Goal: Task Accomplishment & Management: Manage account settings

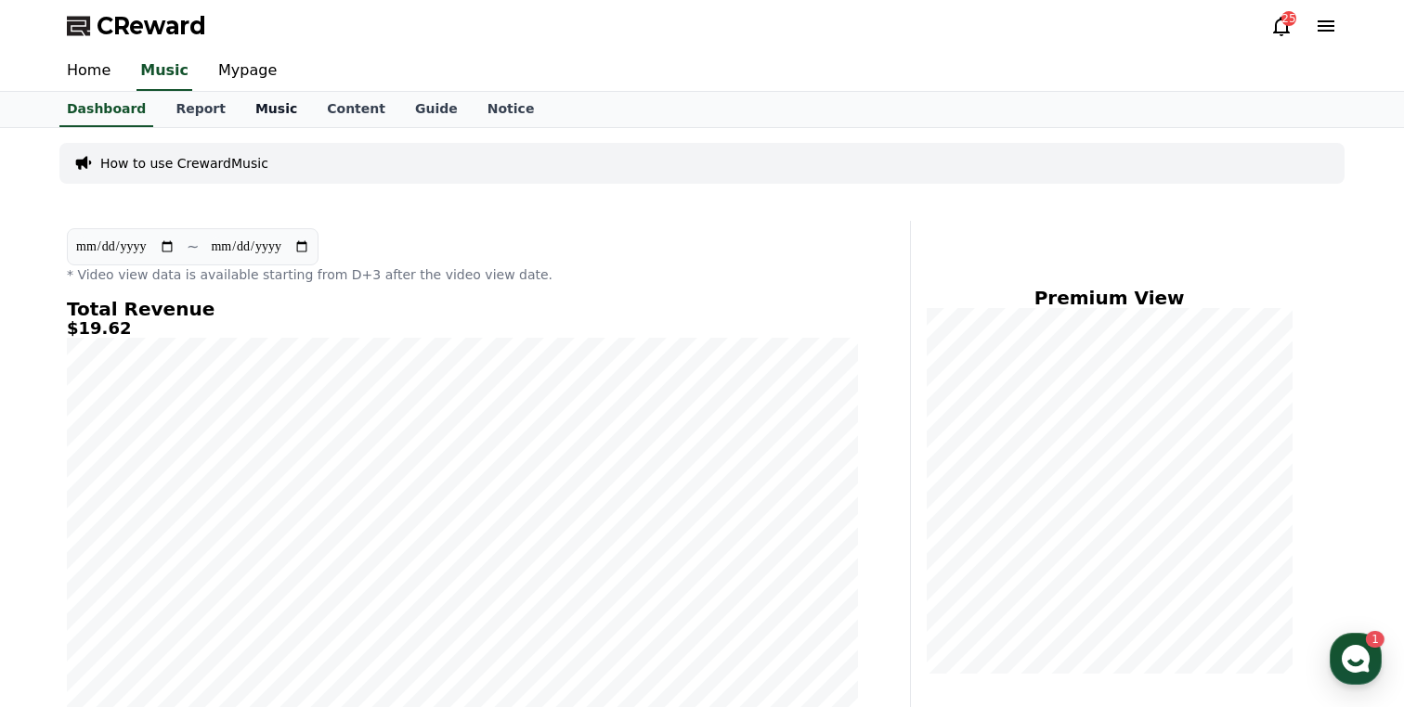
click at [279, 109] on link "Music" at bounding box center [275, 109] width 71 height 35
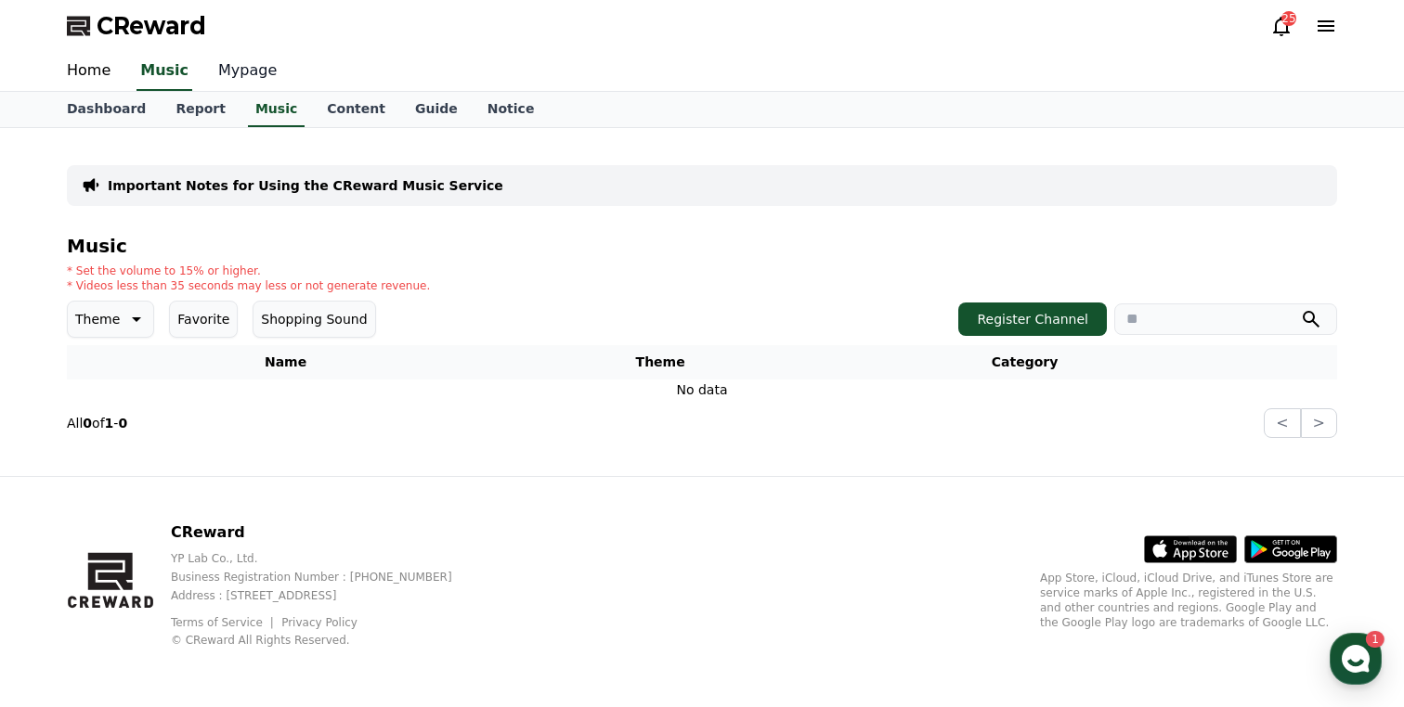
click at [239, 76] on link "Mypage" at bounding box center [247, 71] width 88 height 39
select select "**********"
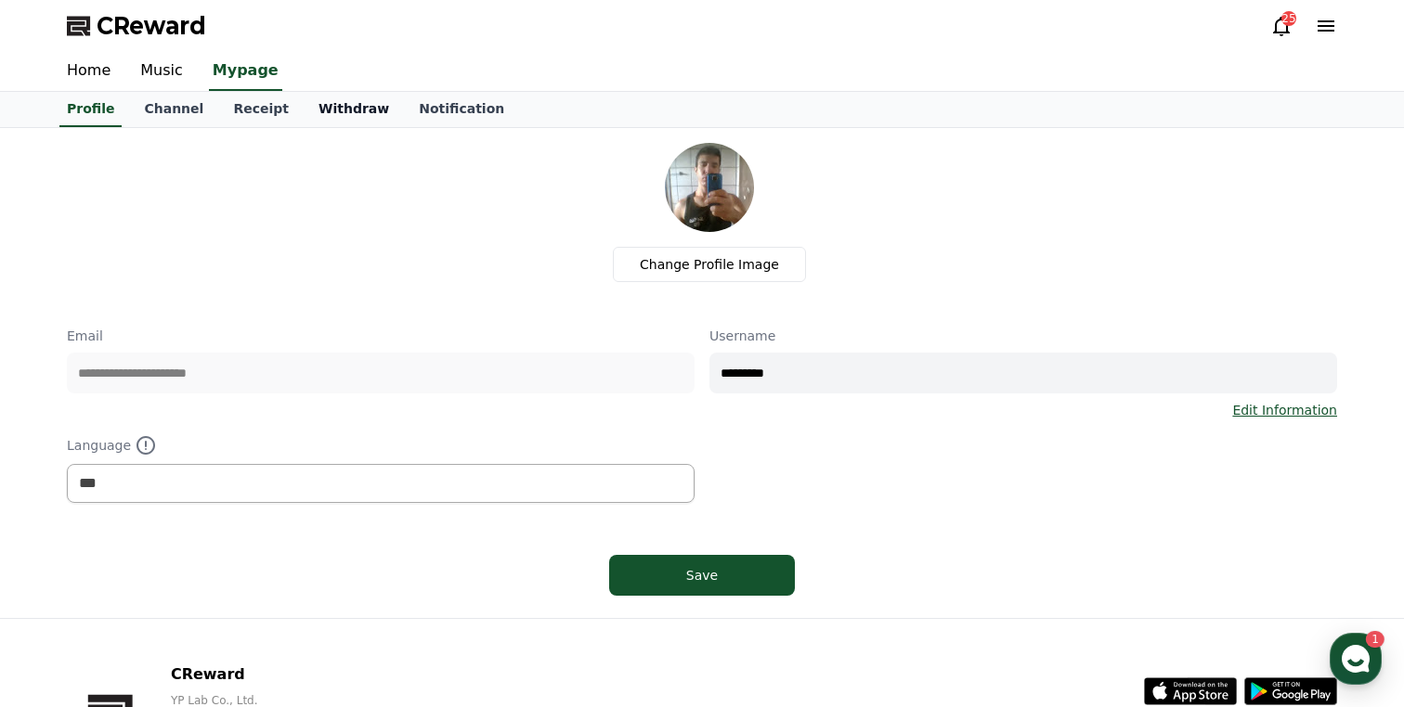
click at [342, 105] on link "Withdraw" at bounding box center [354, 109] width 100 height 35
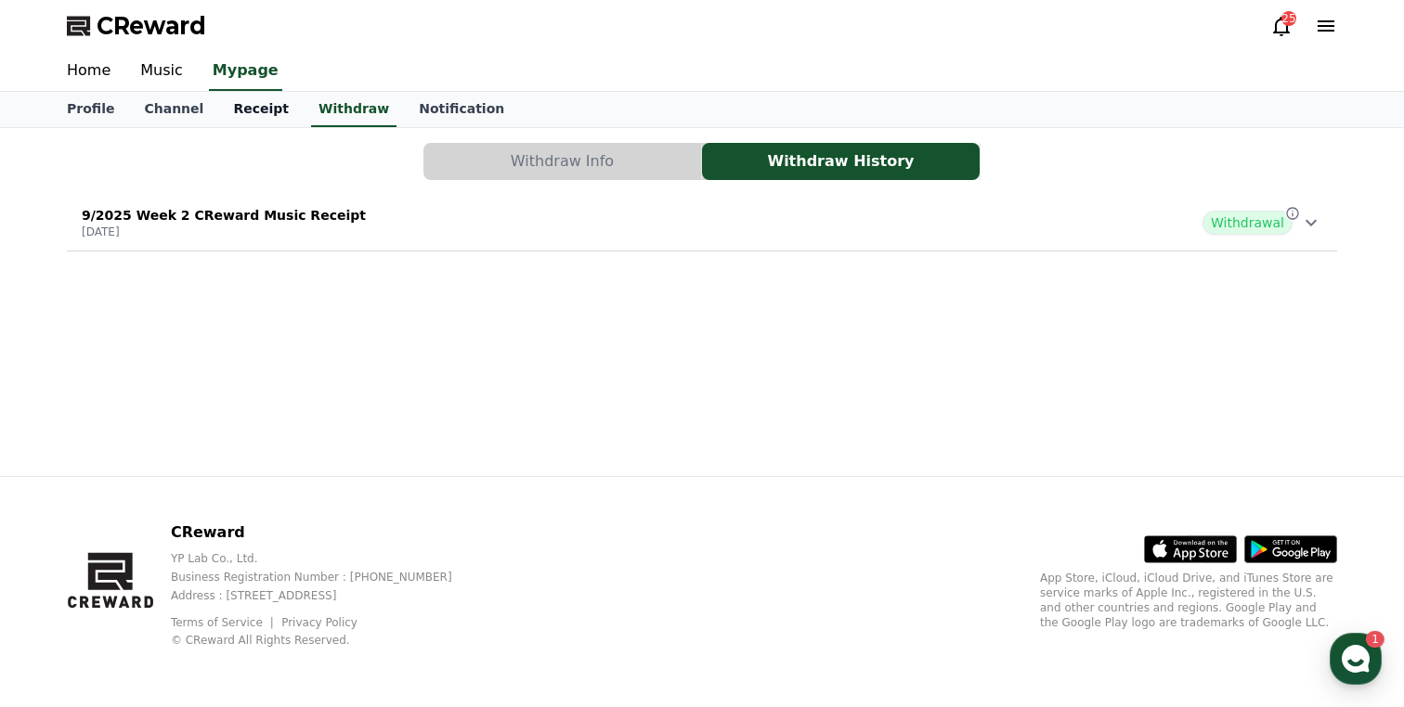
click at [253, 115] on link "Receipt" at bounding box center [260, 109] width 85 height 35
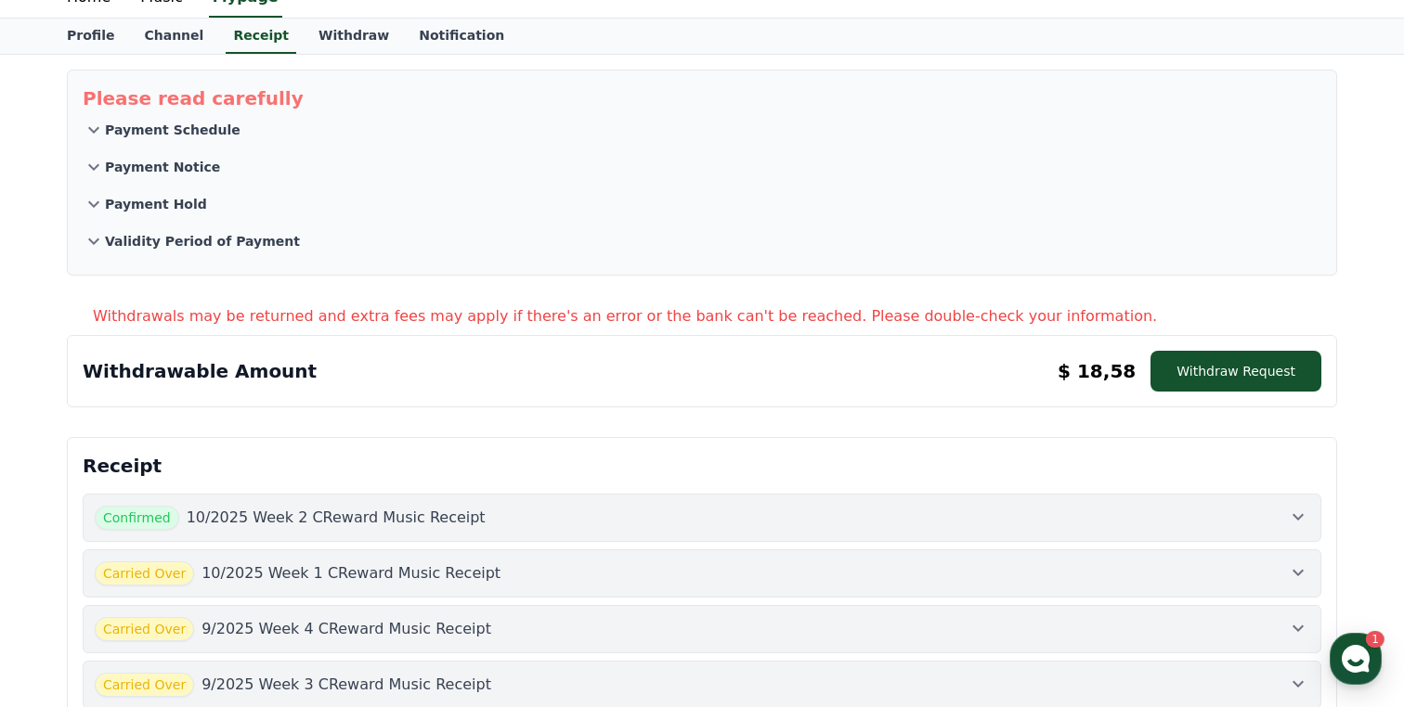
scroll to position [75, 0]
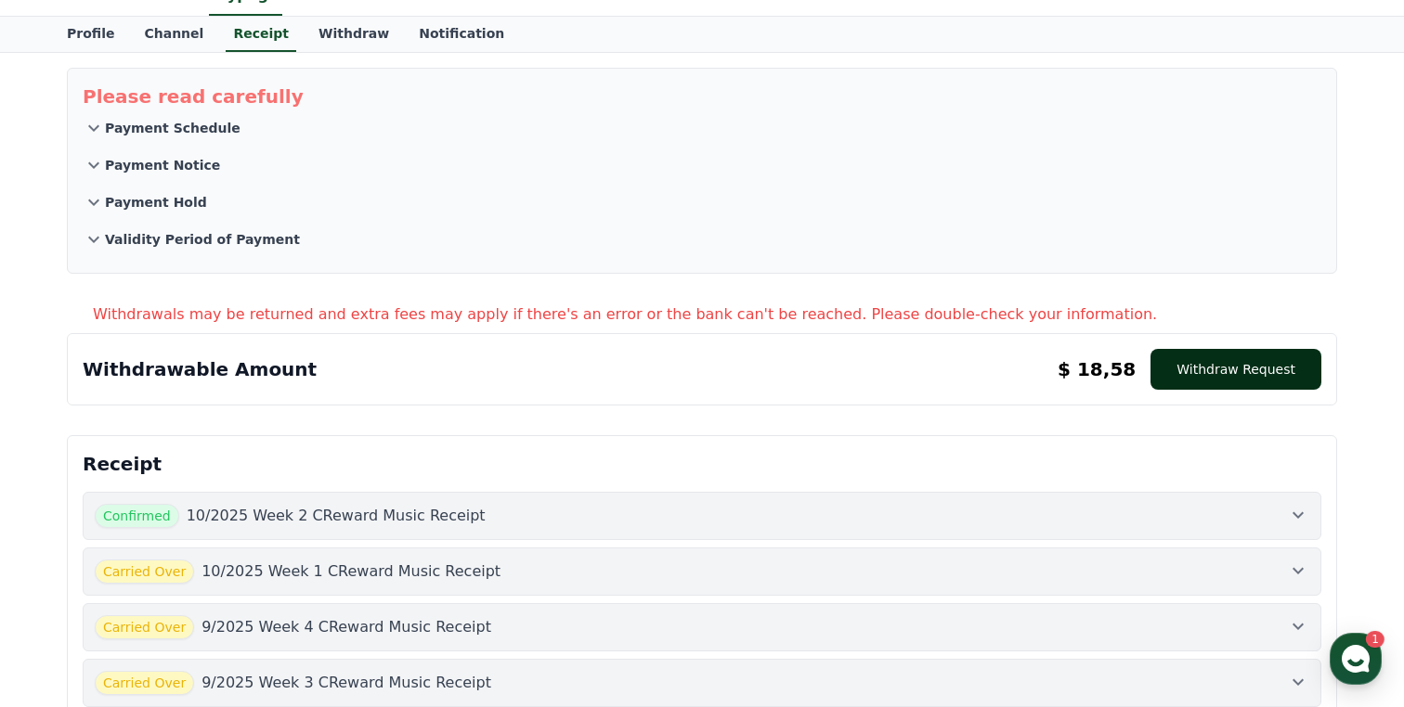
click at [1257, 360] on button "Withdraw Request" at bounding box center [1235, 369] width 171 height 41
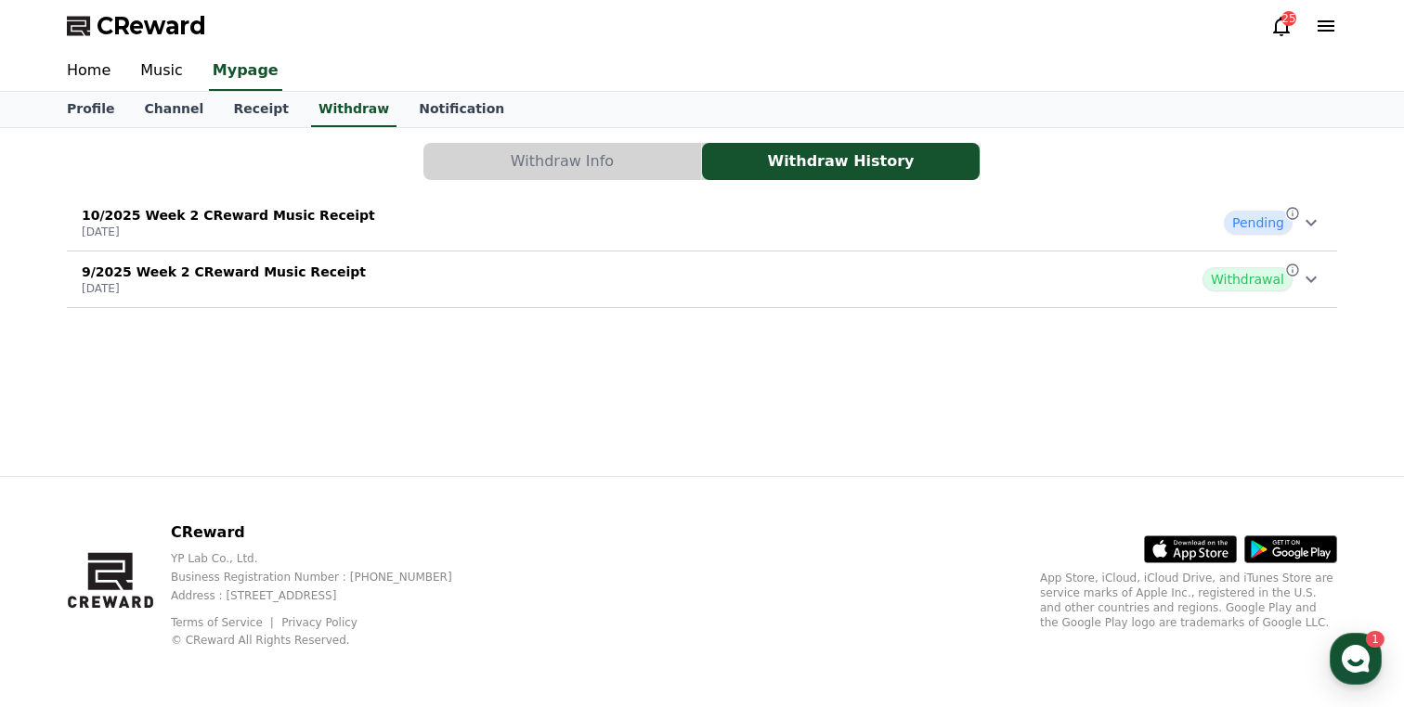
click at [842, 360] on div "Withdraw Info Withdraw History 10/2025 Week 2 CReward Music Receipt [DATE] Pend…" at bounding box center [702, 302] width 1300 height 348
